Goal: Task Accomplishment & Management: Manage account settings

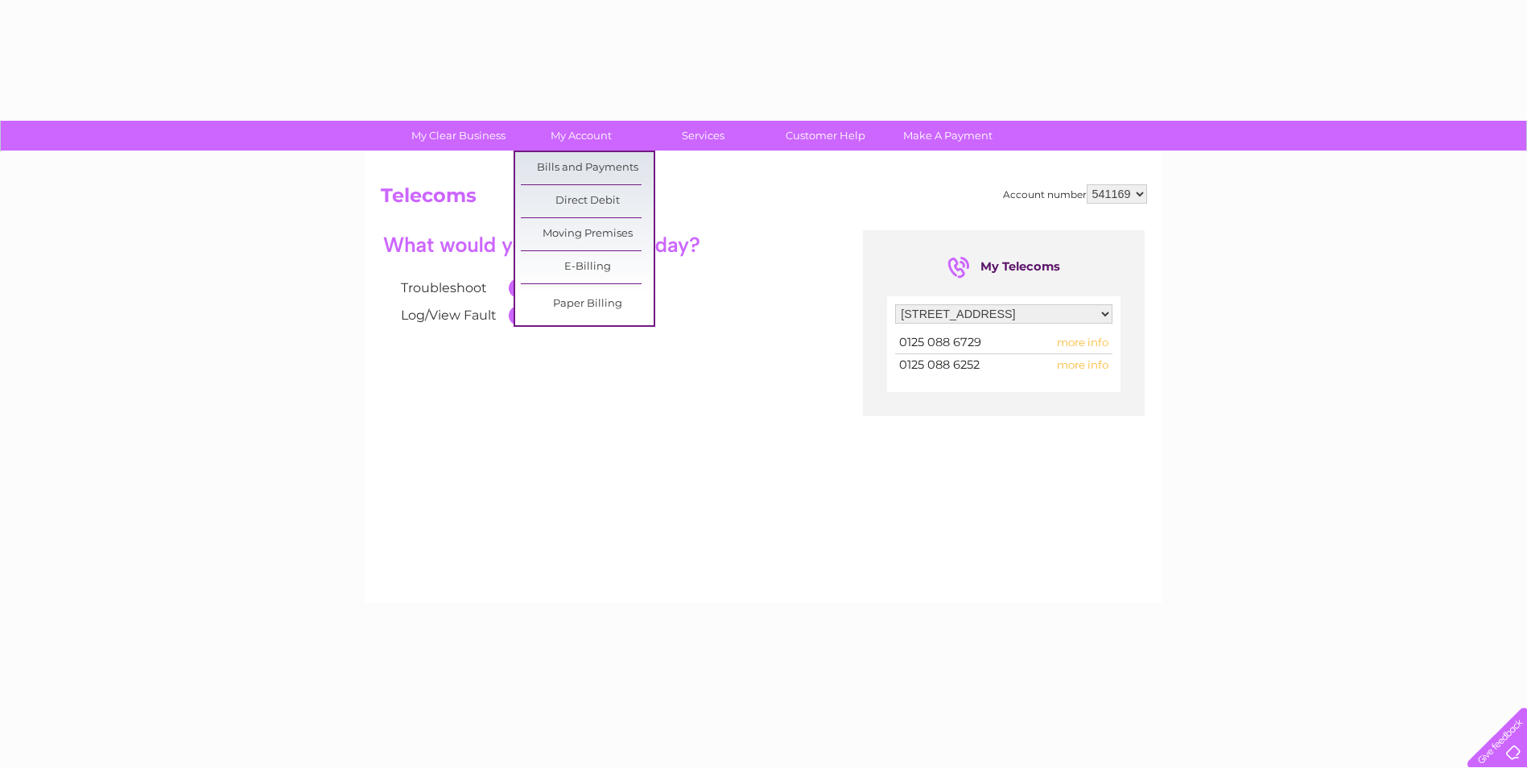
select select "1360035"
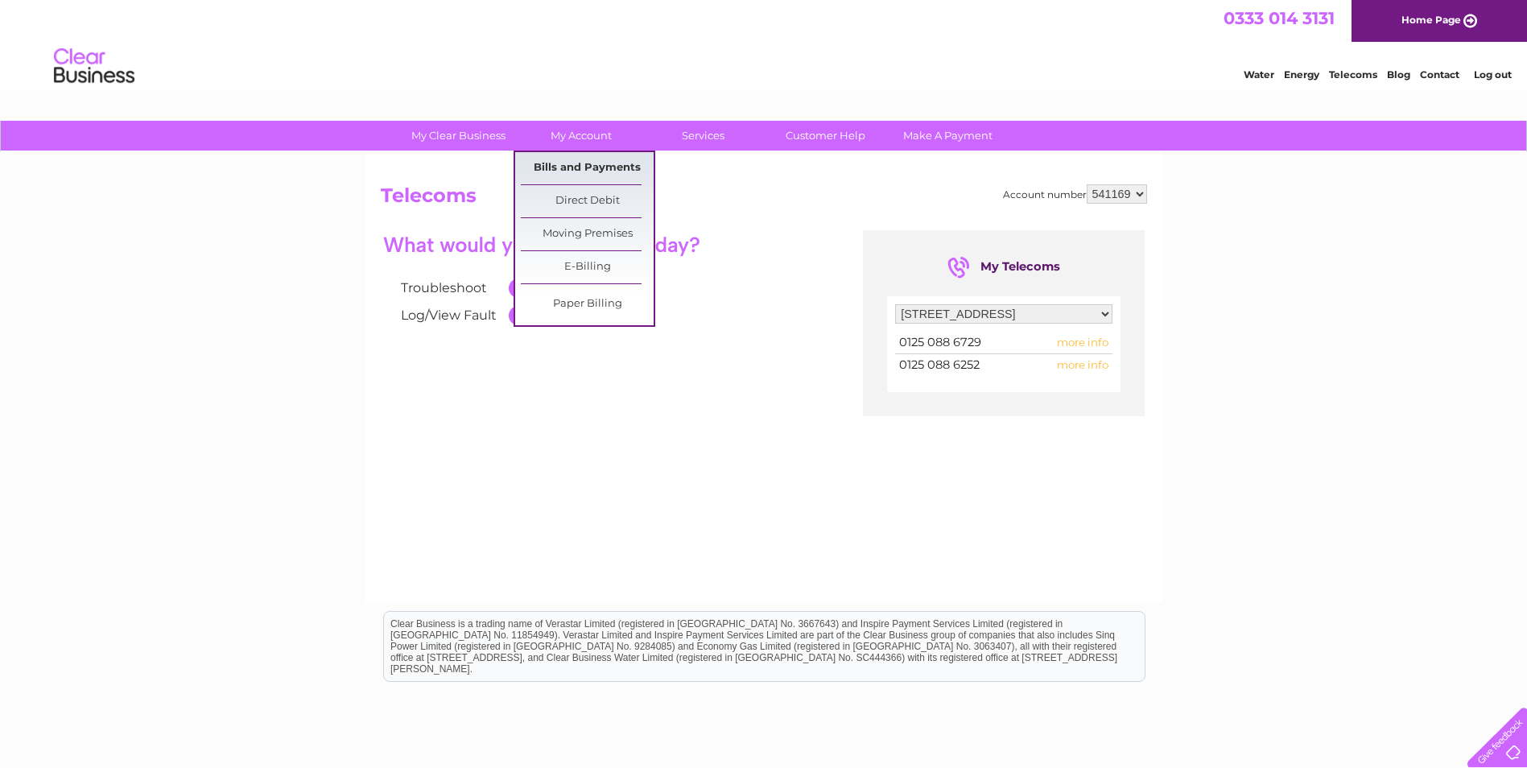
click at [578, 160] on link "Bills and Payments" at bounding box center [587, 168] width 133 height 32
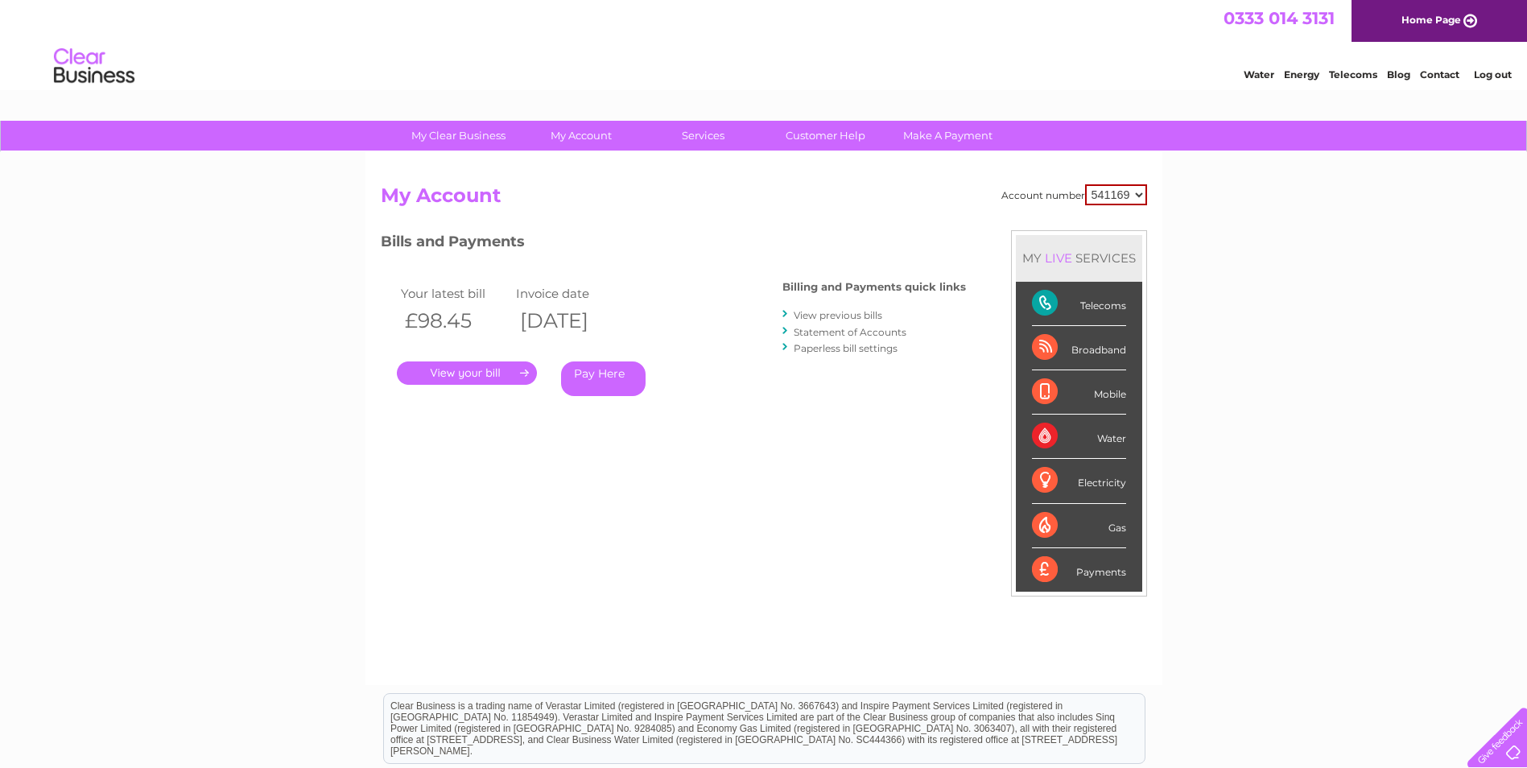
click at [488, 369] on link "." at bounding box center [467, 372] width 140 height 23
